Goal: Task Accomplishment & Management: Use online tool/utility

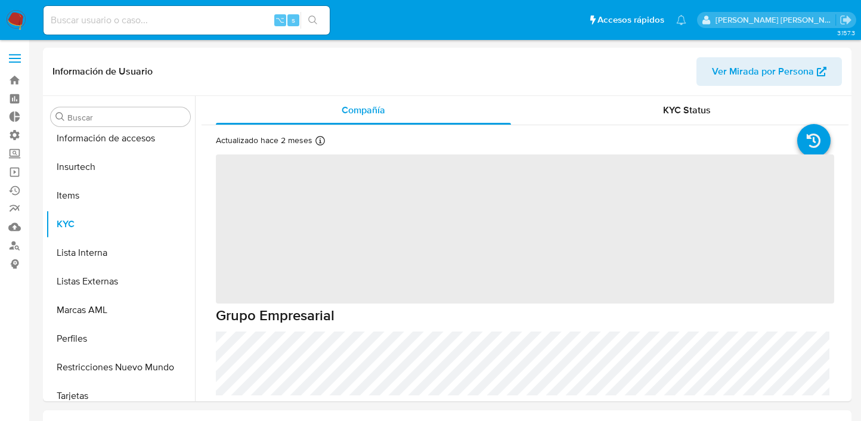
scroll to position [504, 0]
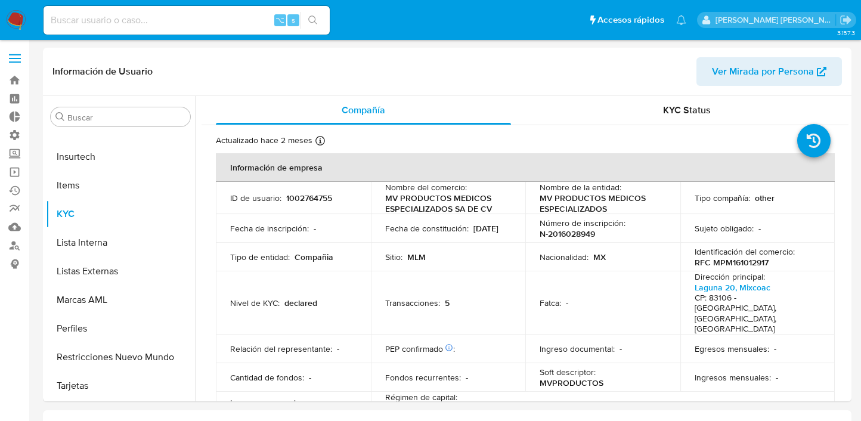
select select "10"
click at [16, 55] on label at bounding box center [15, 58] width 30 height 25
click at [0, 0] on input "checkbox" at bounding box center [0, 0] width 0 height 0
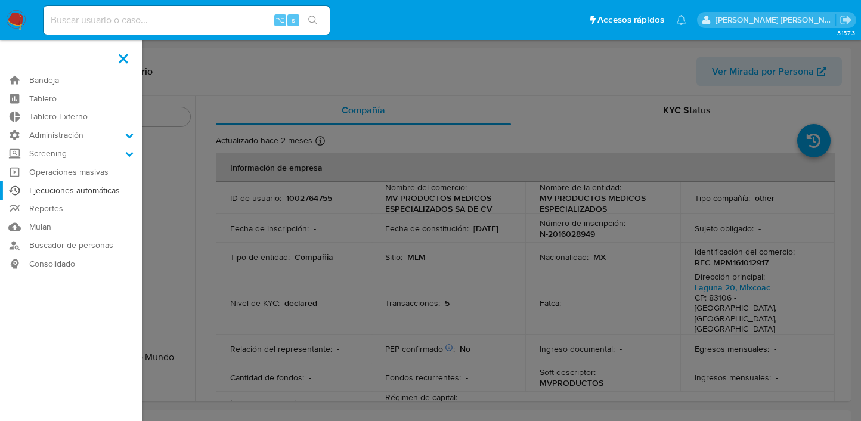
click at [83, 187] on link "Ejecuciones automáticas" at bounding box center [71, 190] width 142 height 18
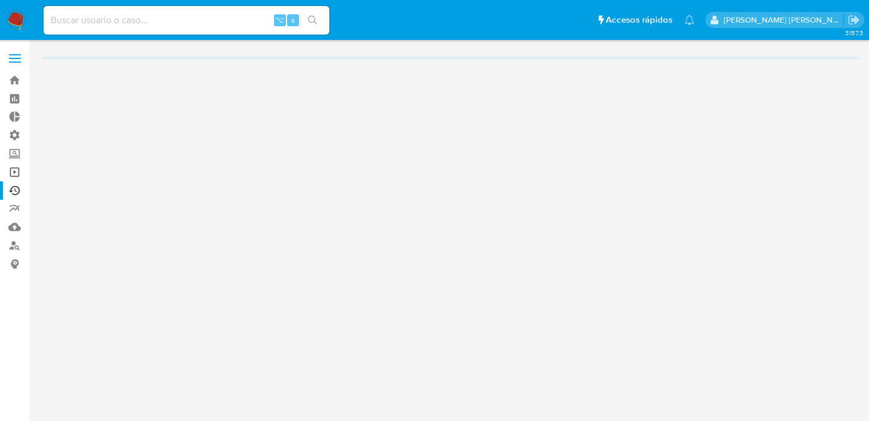
click at [16, 173] on link "Operaciones masivas" at bounding box center [71, 172] width 142 height 18
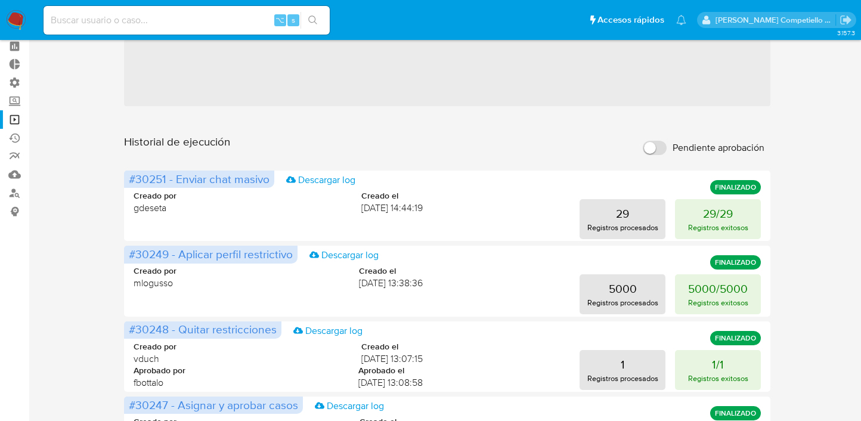
scroll to position [118, 0]
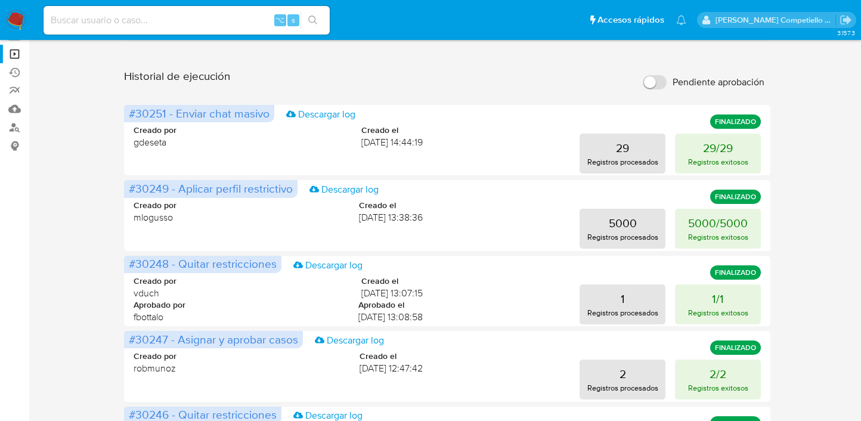
click at [517, 89] on div "Historial de ejecución Pendiente aprobación" at bounding box center [447, 82] width 647 height 26
click at [648, 83] on input "Pendiente aprobación" at bounding box center [654, 82] width 24 height 14
checkbox input "true"
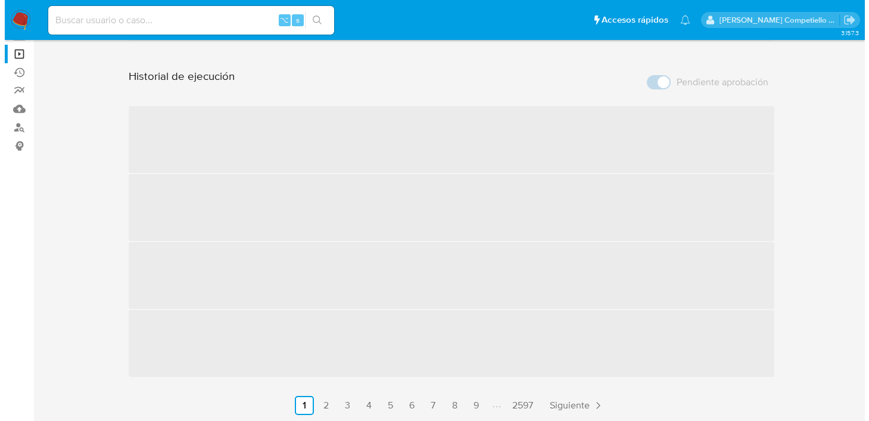
scroll to position [0, 0]
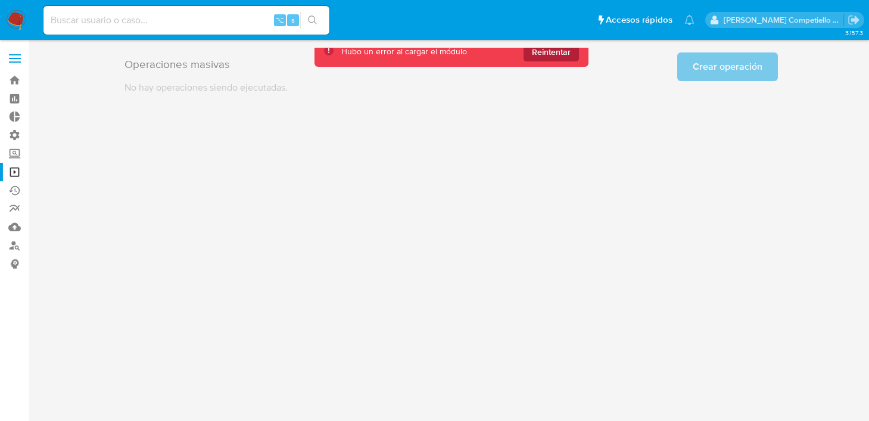
click at [554, 48] on span "Reintentar" at bounding box center [551, 51] width 39 height 19
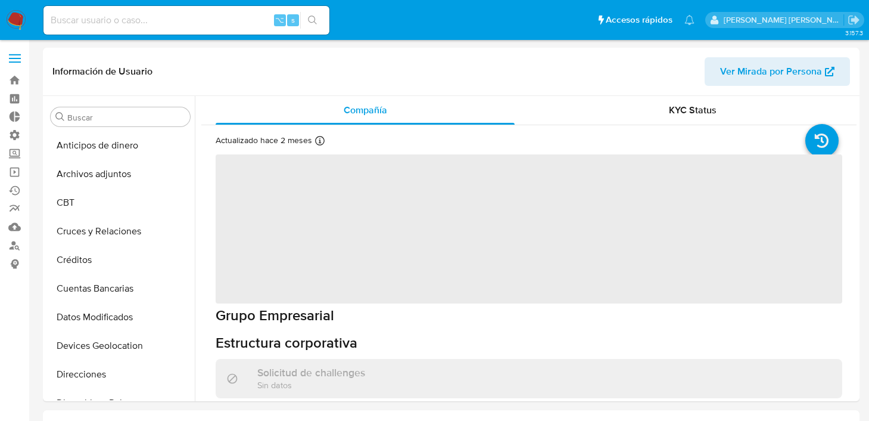
select select "10"
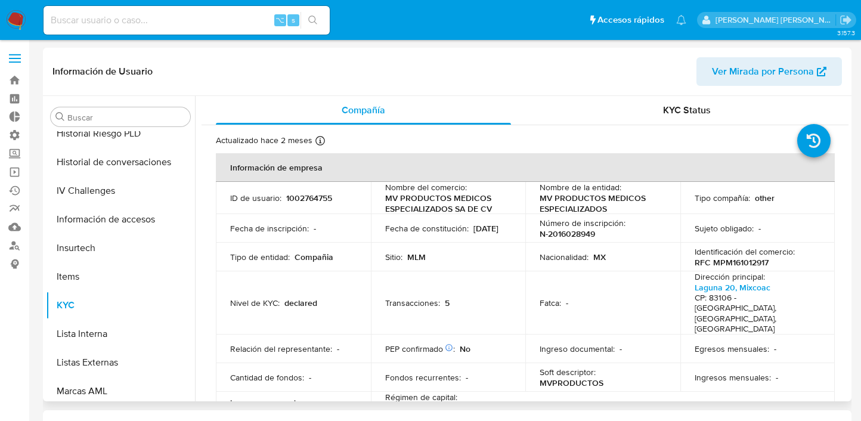
scroll to position [504, 0]
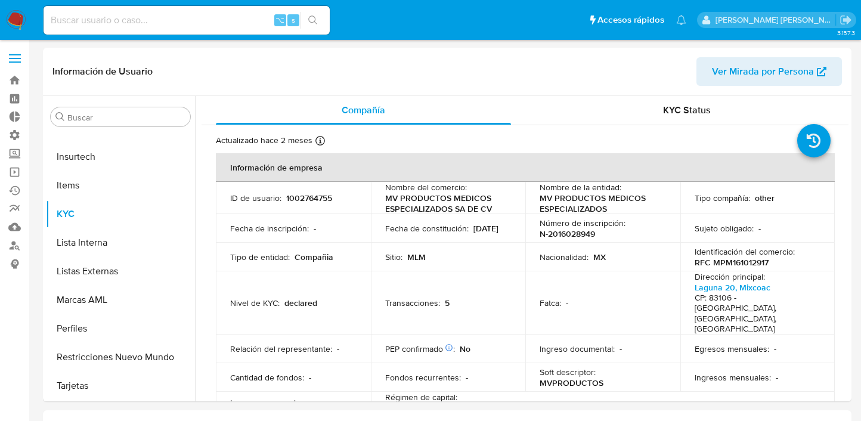
click at [10, 51] on label at bounding box center [15, 58] width 30 height 25
click at [0, 0] on input "checkbox" at bounding box center [0, 0] width 0 height 0
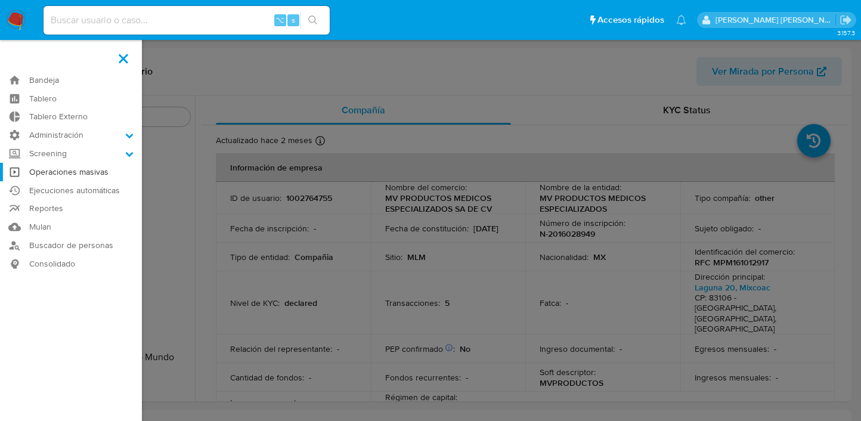
click at [56, 178] on link "Operaciones masivas" at bounding box center [71, 172] width 142 height 18
click at [622, 195] on label at bounding box center [430, 210] width 861 height 421
click at [0, 0] on input "checkbox" at bounding box center [0, 0] width 0 height 0
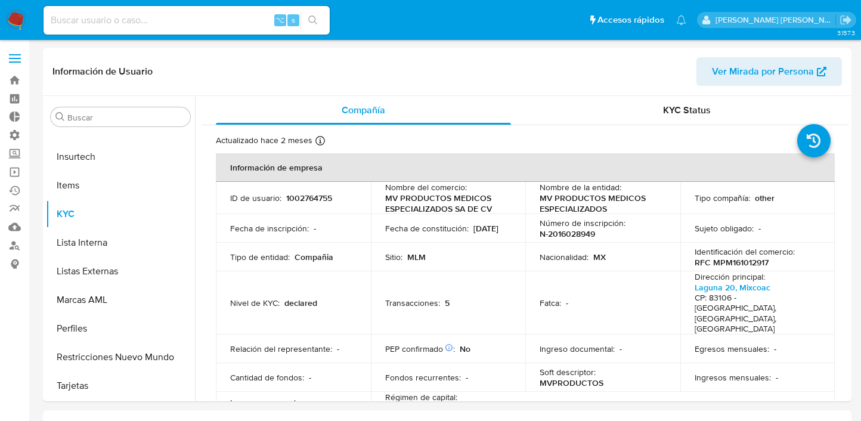
click at [6, 60] on label at bounding box center [15, 58] width 30 height 25
click at [0, 0] on input "checkbox" at bounding box center [0, 0] width 0 height 0
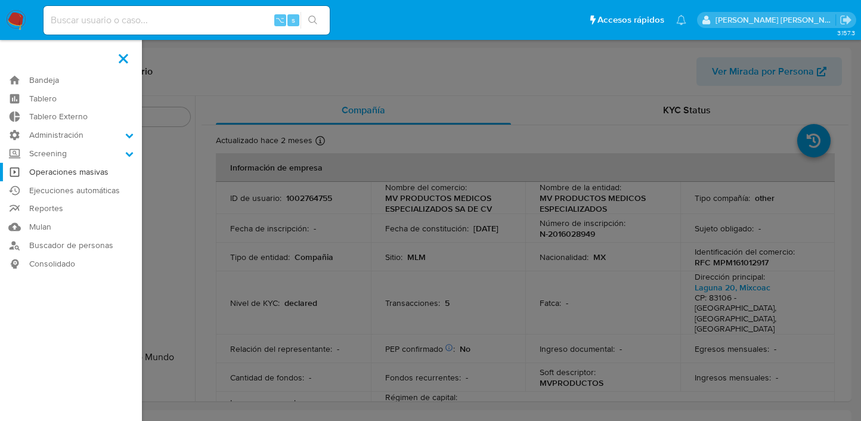
click at [69, 173] on link "Operaciones masivas" at bounding box center [71, 172] width 142 height 18
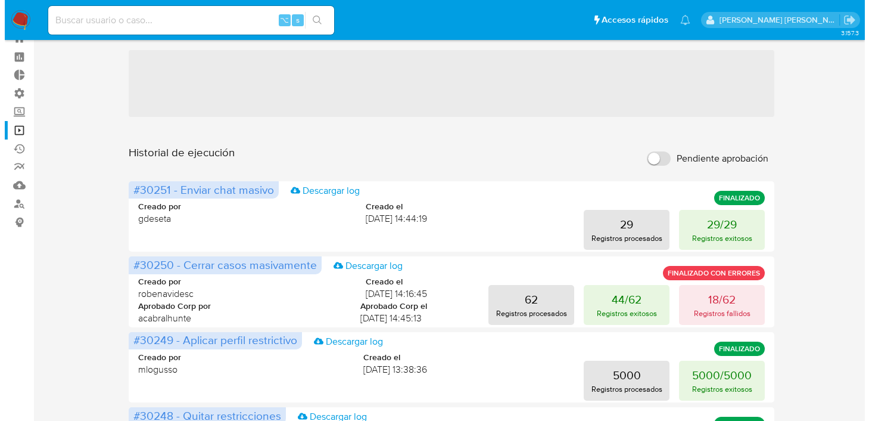
scroll to position [92, 0]
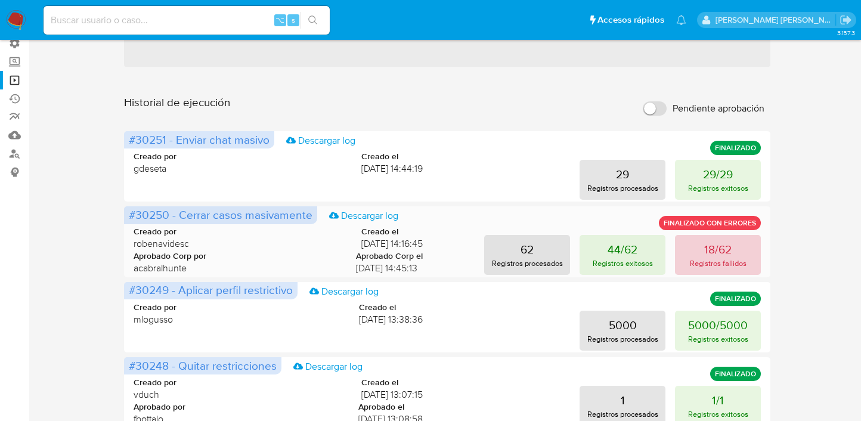
click at [706, 250] on p "18/62" at bounding box center [717, 249] width 27 height 17
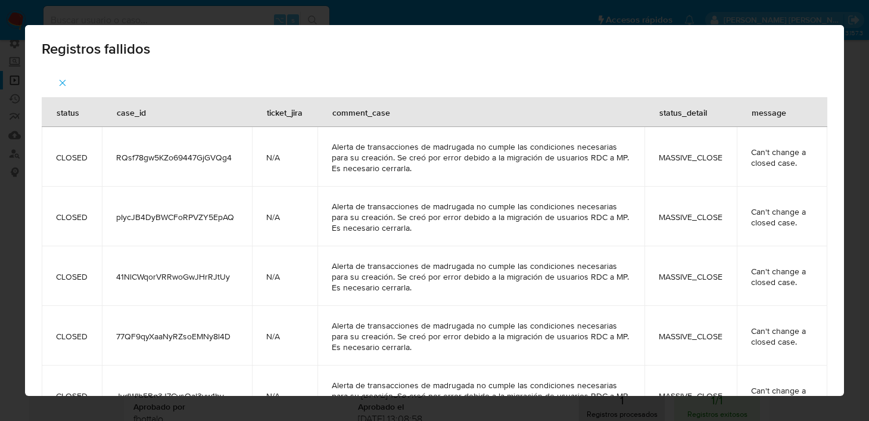
click at [833, 17] on div "Registros fallidos status case_id ticket_jira comment_case status_detail messag…" at bounding box center [434, 210] width 869 height 421
click at [834, 17] on div "Registros fallidos status case_id ticket_jira comment_case status_detail messag…" at bounding box center [434, 210] width 869 height 421
